Goal: Information Seeking & Learning: Learn about a topic

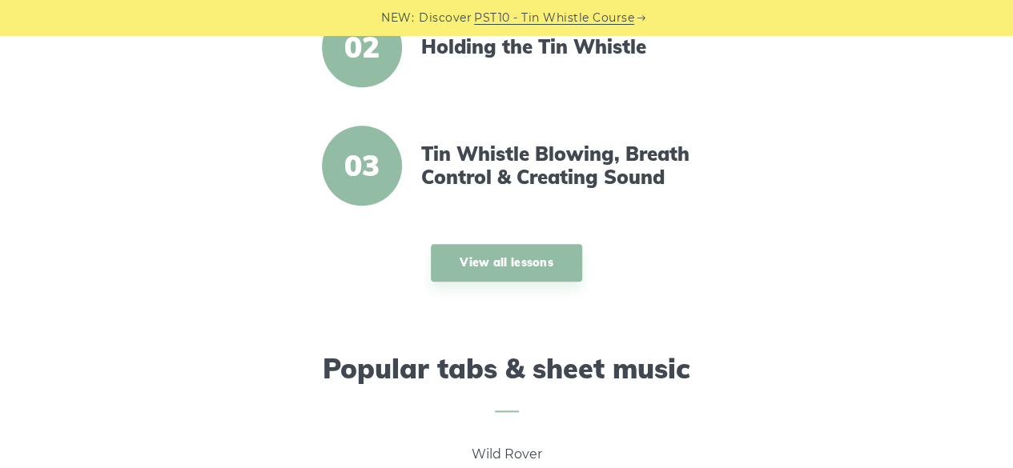
scroll to position [749, 0]
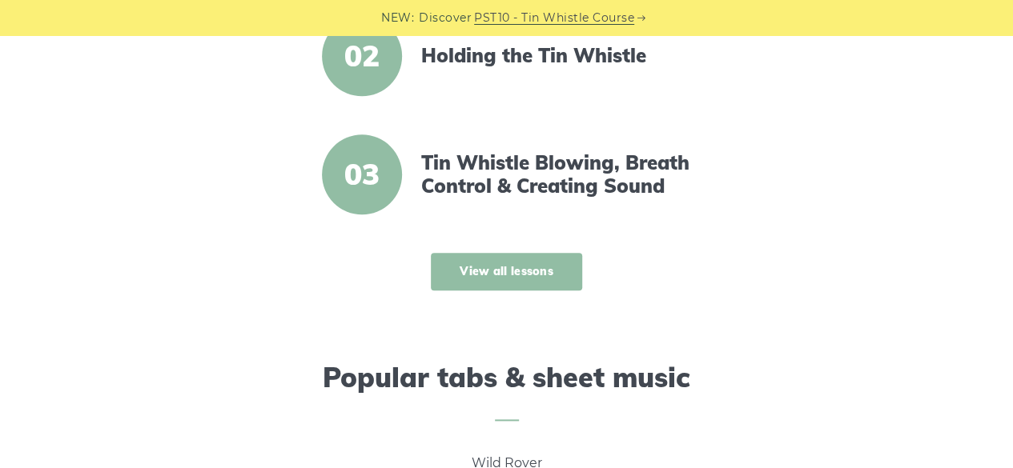
click at [492, 263] on link "View all lessons" at bounding box center [506, 272] width 151 height 38
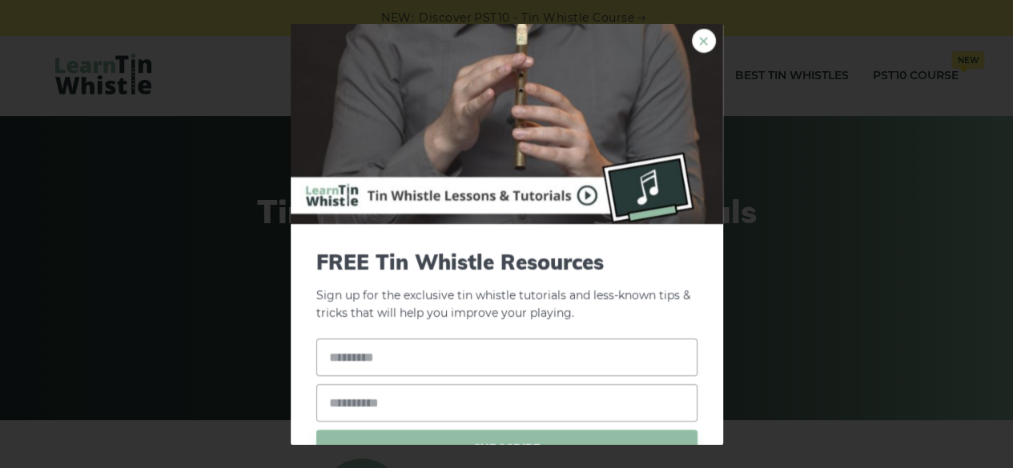
click at [693, 40] on link "×" at bounding box center [704, 40] width 24 height 24
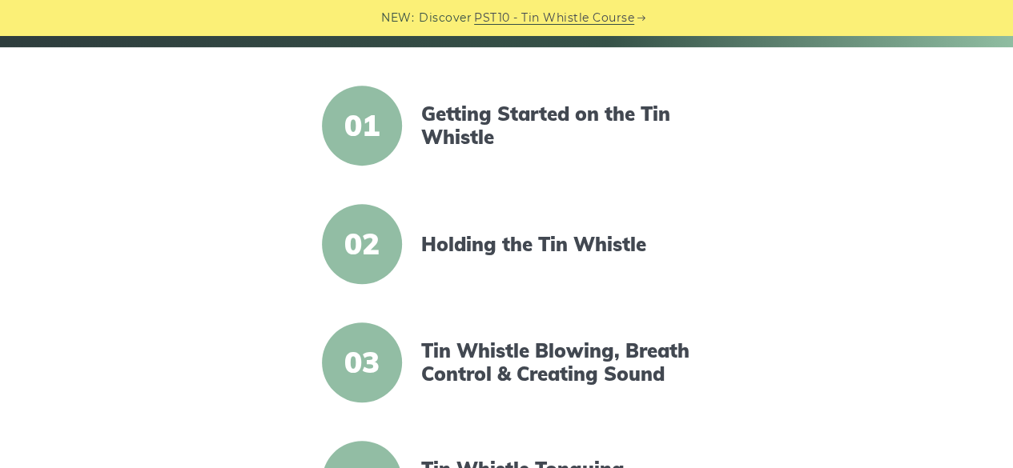
scroll to position [356, 0]
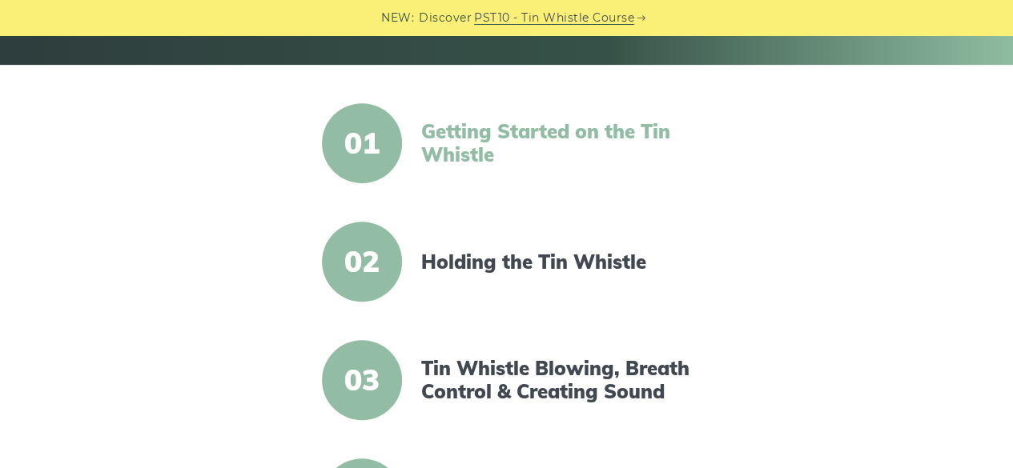
click at [474, 134] on link "Getting Started on the Tin Whistle" at bounding box center [558, 143] width 275 height 46
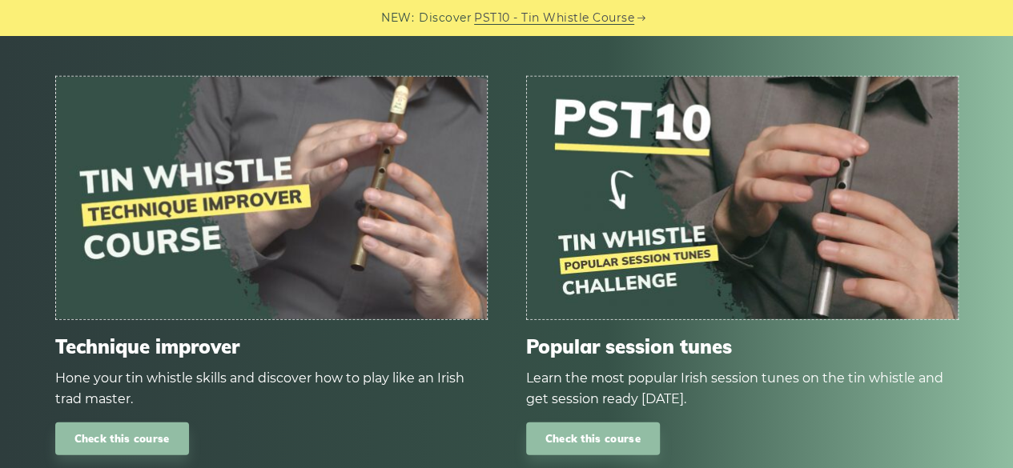
scroll to position [2082, 0]
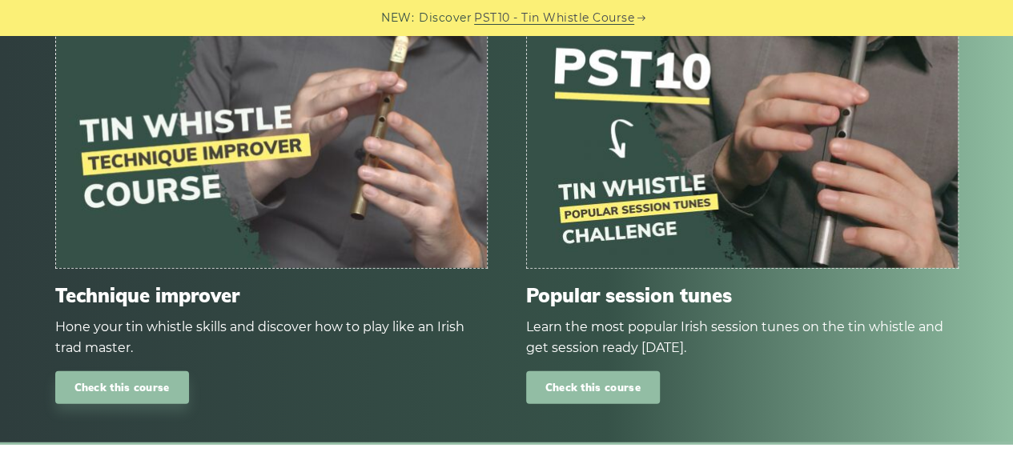
click at [595, 384] on link "Check this course" at bounding box center [593, 388] width 134 height 33
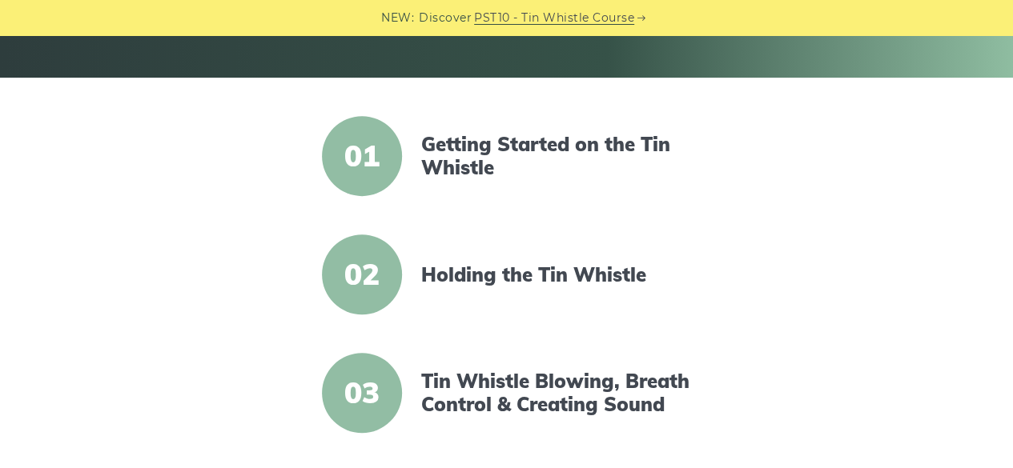
scroll to position [400, 0]
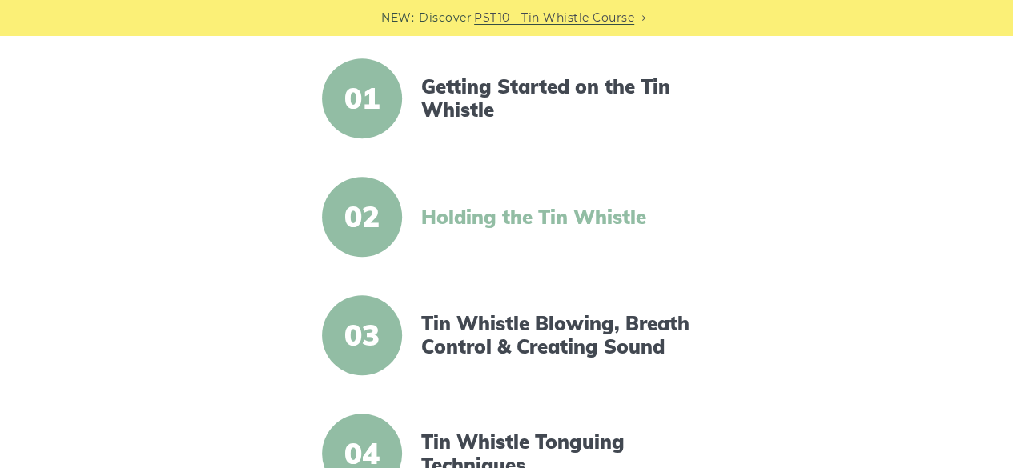
click at [525, 210] on link "Holding the Tin Whistle" at bounding box center [558, 217] width 275 height 23
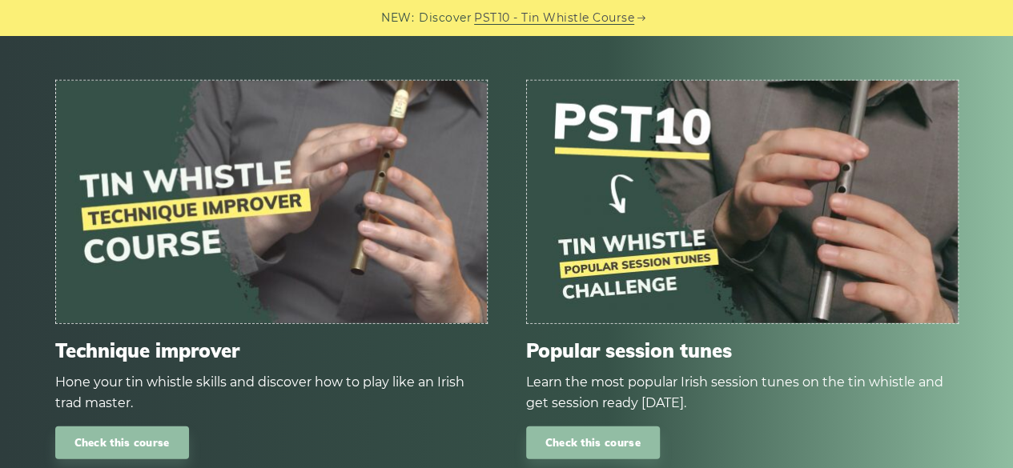
scroll to position [2187, 0]
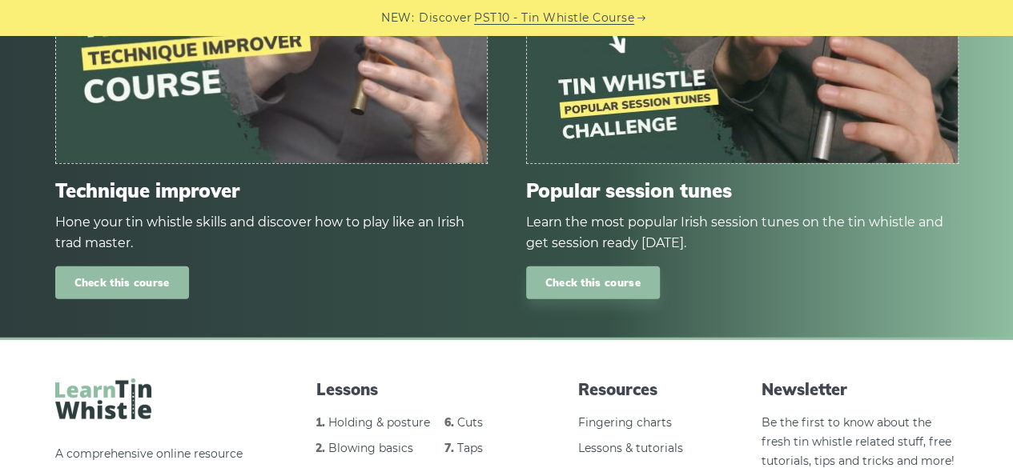
click at [138, 280] on link "Check this course" at bounding box center [122, 283] width 134 height 33
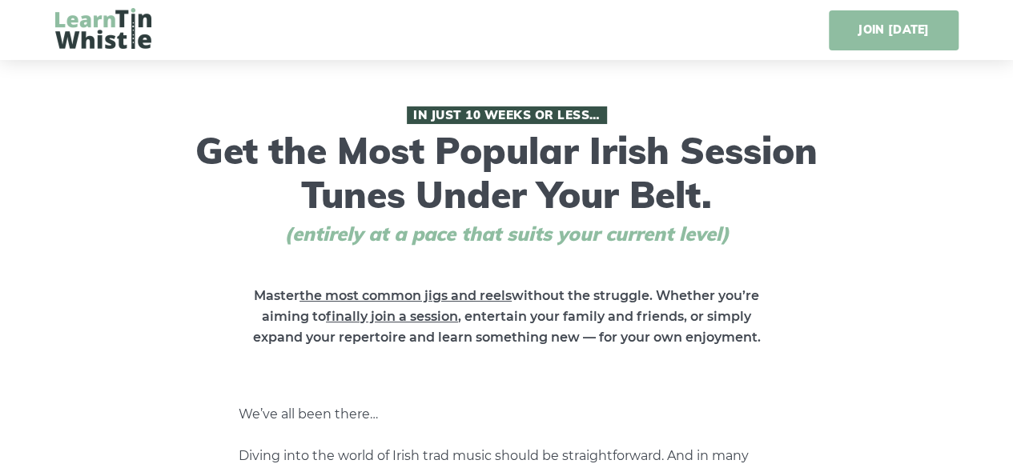
click at [879, 31] on link "JOIN TODAY" at bounding box center [893, 30] width 129 height 40
